Goal: Book appointment/travel/reservation

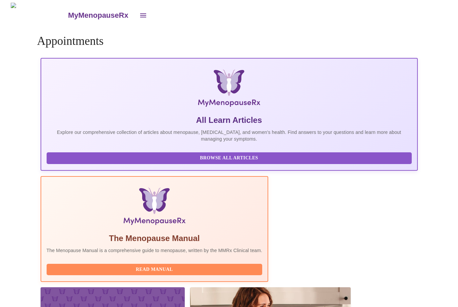
scroll to position [21, 0]
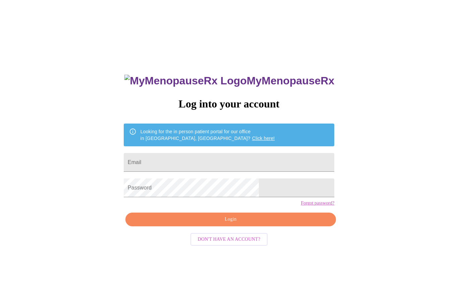
scroll to position [21, 0]
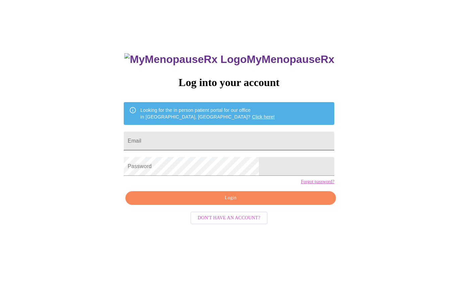
click at [224, 142] on input "Email" at bounding box center [229, 141] width 210 height 19
type input "[EMAIL_ADDRESS][DOMAIN_NAME]"
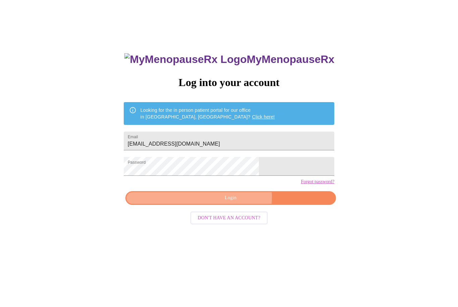
click at [236, 202] on span "Login" at bounding box center [230, 198] width 195 height 8
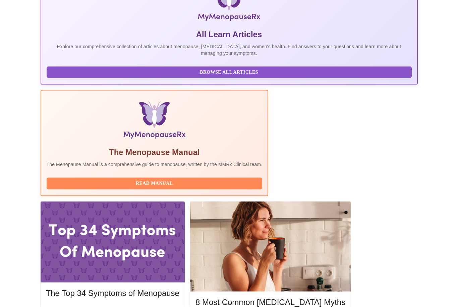
scroll to position [141, 0]
